Goal: Transaction & Acquisition: Purchase product/service

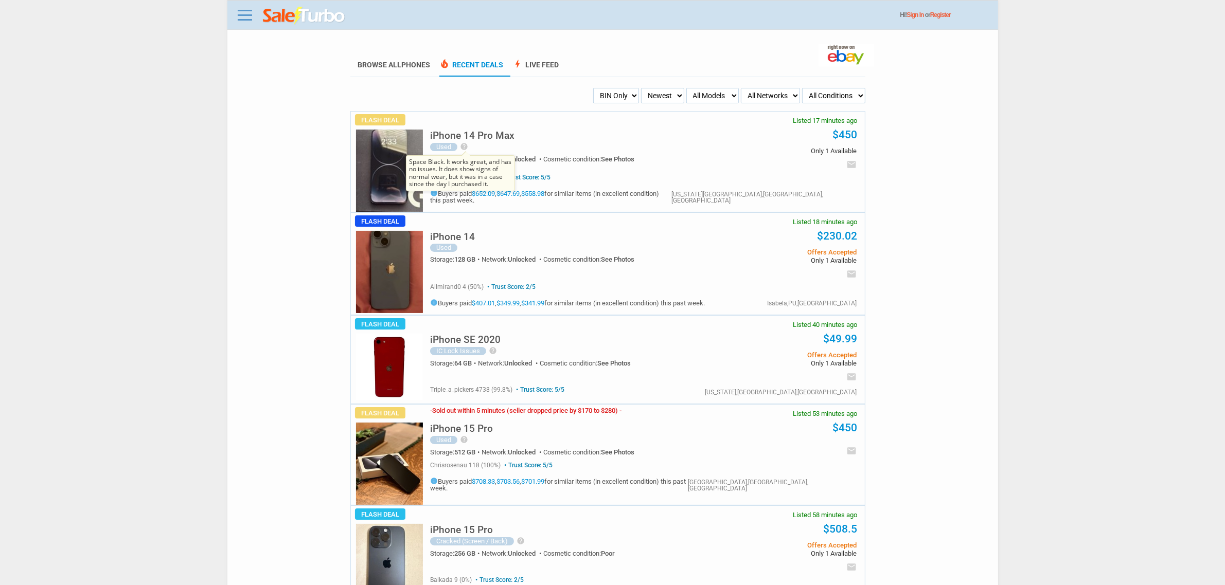
click at [407, 171] on span "Space Black. It works great, and has no issues. It does show signs of normal we…" at bounding box center [460, 173] width 109 height 36
click at [361, 206] on img at bounding box center [389, 171] width 67 height 82
click at [412, 443] on img at bounding box center [389, 464] width 67 height 82
click at [477, 482] on link "$708.33" at bounding box center [483, 482] width 23 height 8
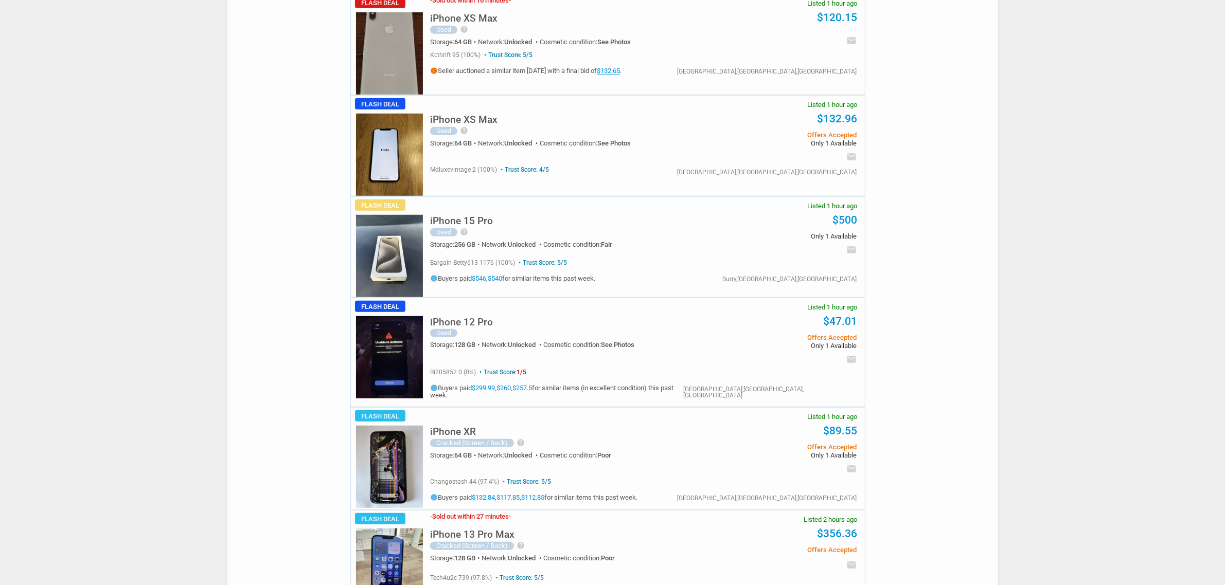
scroll to position [965, 0]
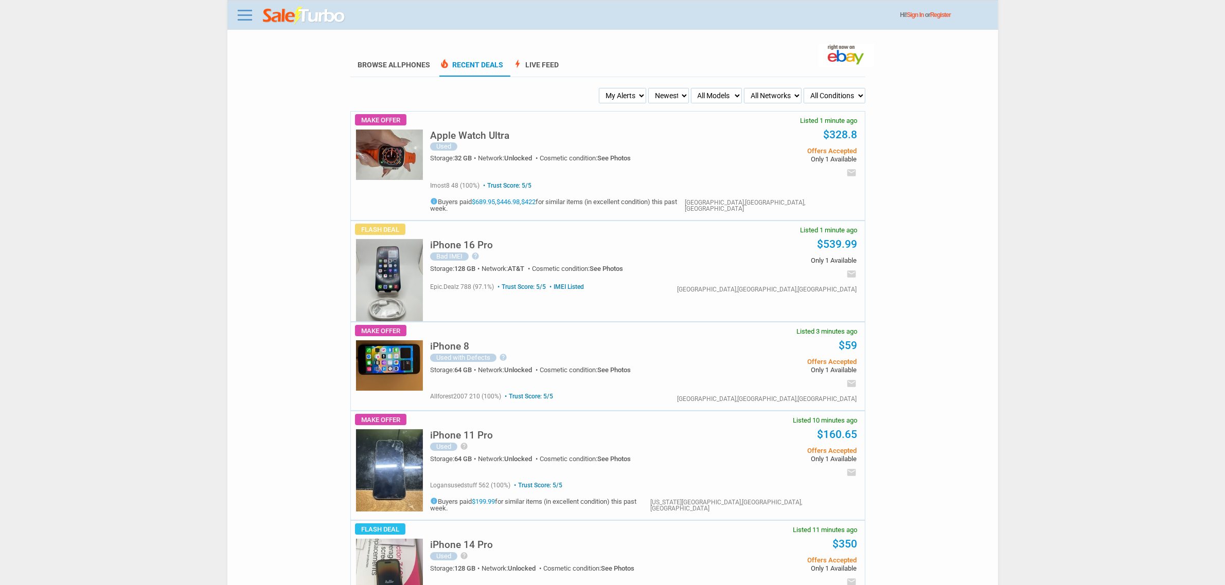
click at [645, 101] on select "My Alerts All Deals BIN Only w/ Offers Only" at bounding box center [622, 95] width 47 height 15
select select "flash_bin"
click at [600, 88] on select "My Alerts All Deals BIN Only w/ Offers Only" at bounding box center [622, 95] width 47 height 15
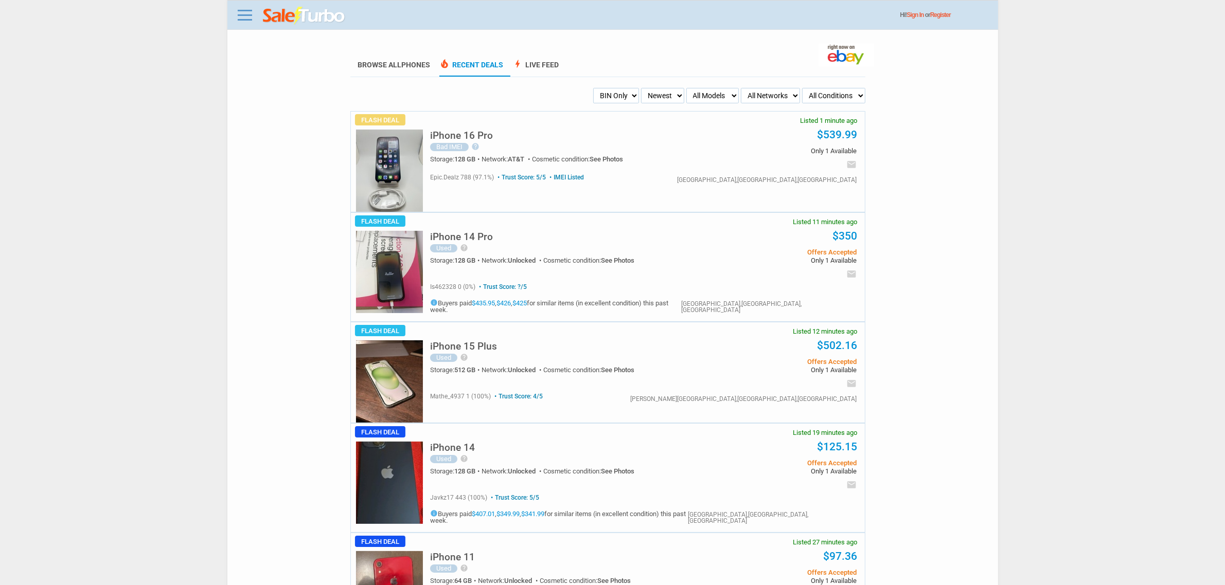
drag, startPoint x: 515, startPoint y: 131, endPoint x: 495, endPoint y: 133, distance: 20.1
click at [509, 133] on div "iPhone 16 Pro Bad IMEI help 100% Battery Health-Comes with Charger-Check ESN-iM…" at bounding box center [565, 144] width 271 height 45
drag, startPoint x: 495, startPoint y: 133, endPoint x: 490, endPoint y: 134, distance: 5.4
click at [495, 133] on div "iPhone 16 Pro Bad IMEI help 100% Battery Health-Comes with Charger-Check ESN-iM…" at bounding box center [565, 144] width 271 height 45
click at [489, 134] on h5 "iPhone 16 Pro" at bounding box center [461, 136] width 63 height 10
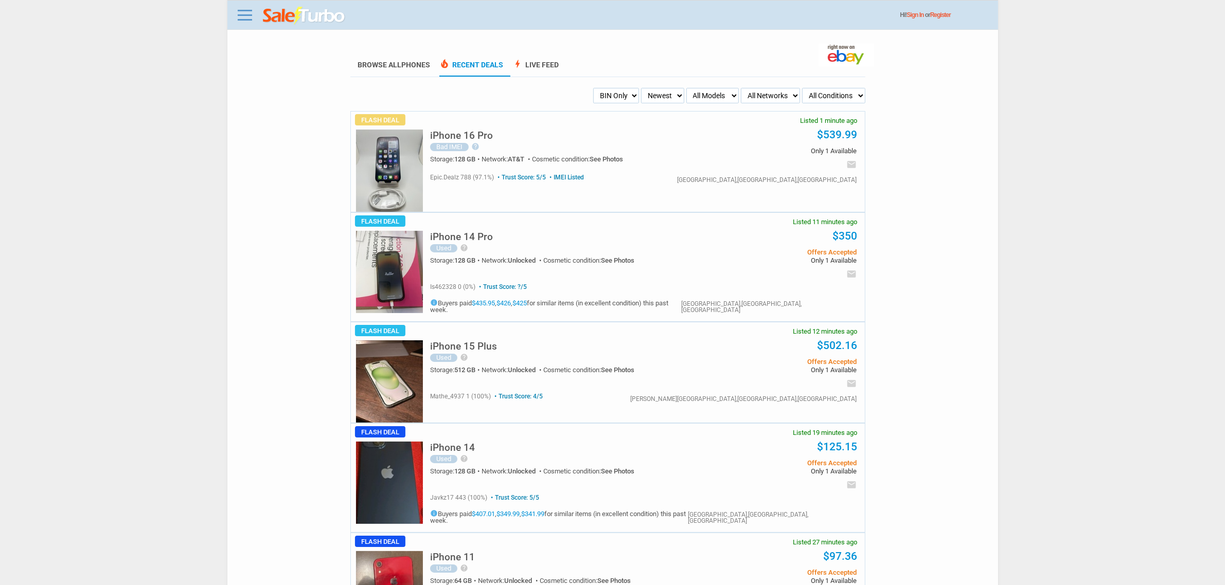
click at [479, 127] on div "iPhone 16 Pro Bad IMEI help 100% Battery Health-Comes with Charger-Check ESN-iM…" at bounding box center [565, 144] width 271 height 45
click at [474, 133] on h5 "iPhone 16 Pro" at bounding box center [461, 136] width 63 height 10
